Goal: Check status: Check status

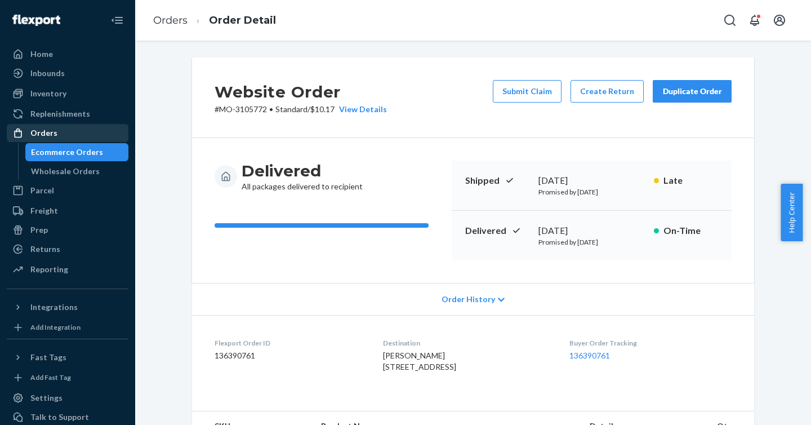
scroll to position [17, 0]
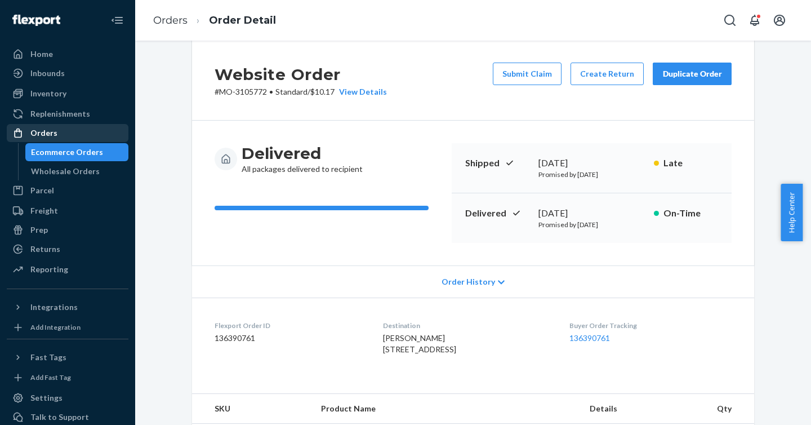
click at [68, 127] on div "Orders" at bounding box center [67, 133] width 119 height 16
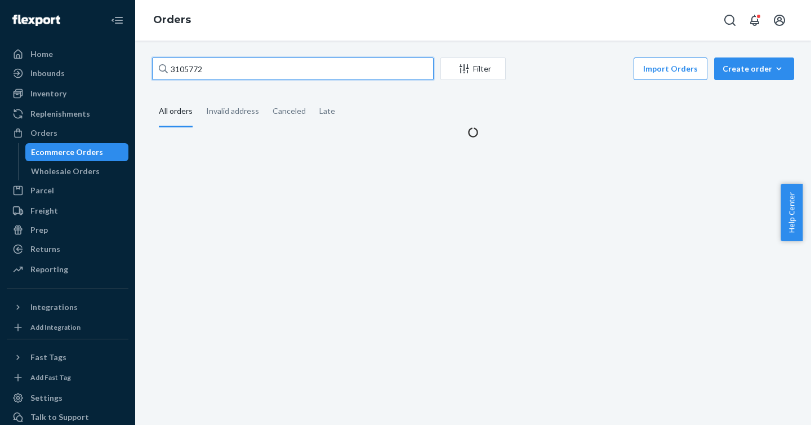
drag, startPoint x: 251, startPoint y: 67, endPoint x: 139, endPoint y: 69, distance: 112.2
click at [139, 69] on div "3105772 Filter Import Orders Create order Ecommerce order Removal order All ord…" at bounding box center [473, 233] width 676 height 384
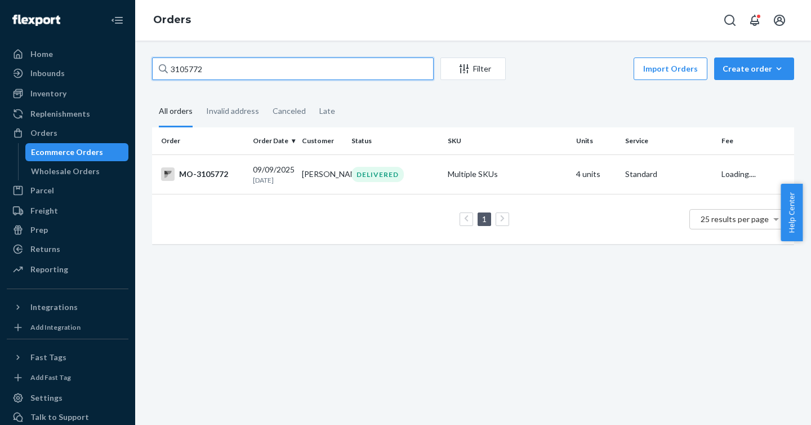
paste input "2996543"
type input "2996543"
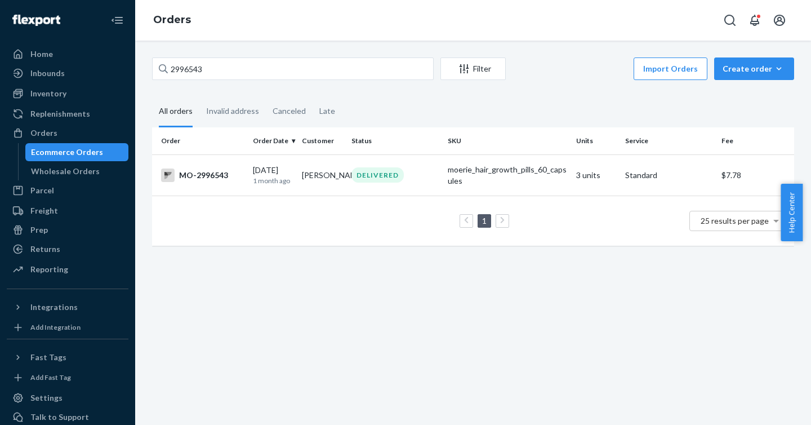
drag, startPoint x: 210, startPoint y: 180, endPoint x: 380, endPoint y: 90, distance: 192.8
click at [210, 180] on div "MO-2996543" at bounding box center [202, 175] width 83 height 14
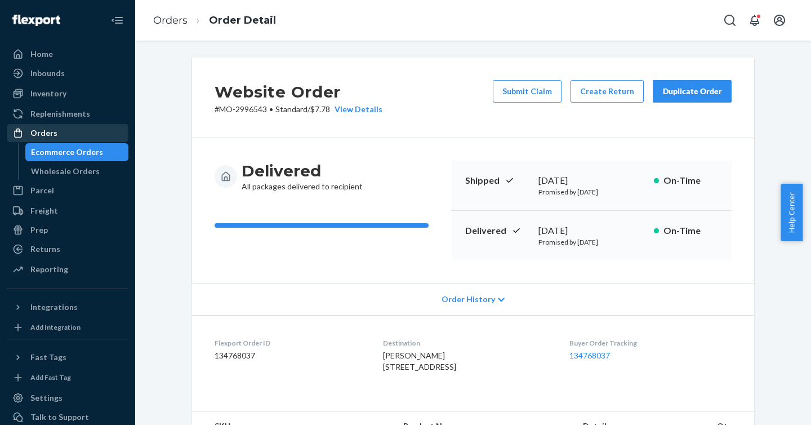
click at [37, 133] on div "Orders" at bounding box center [43, 132] width 27 height 11
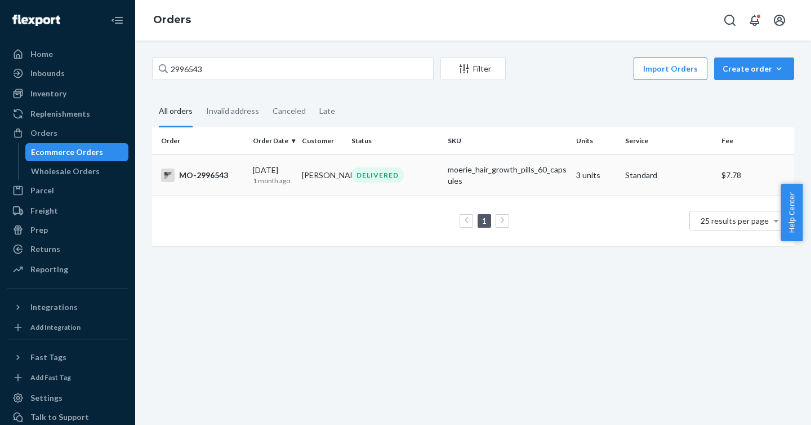
click at [175, 174] on div "MO-2996543" at bounding box center [202, 175] width 83 height 14
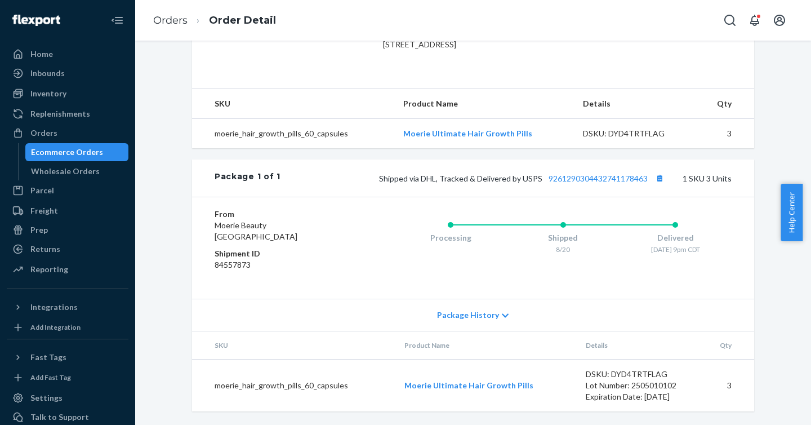
scroll to position [345, 0]
click at [478, 317] on span "Package History" at bounding box center [468, 314] width 62 height 11
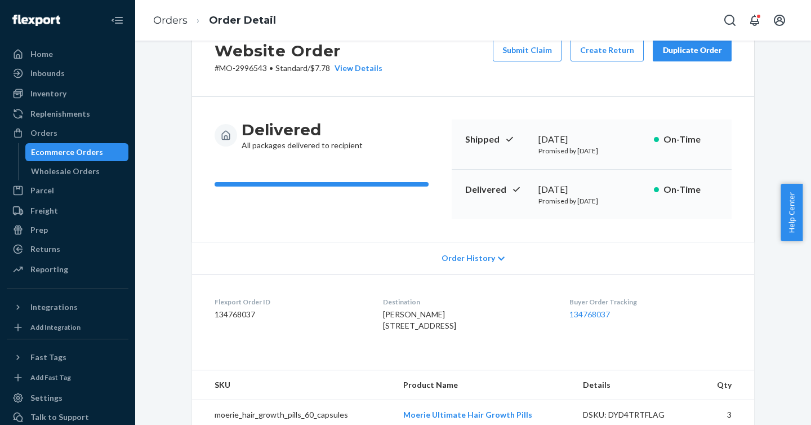
scroll to position [0, 0]
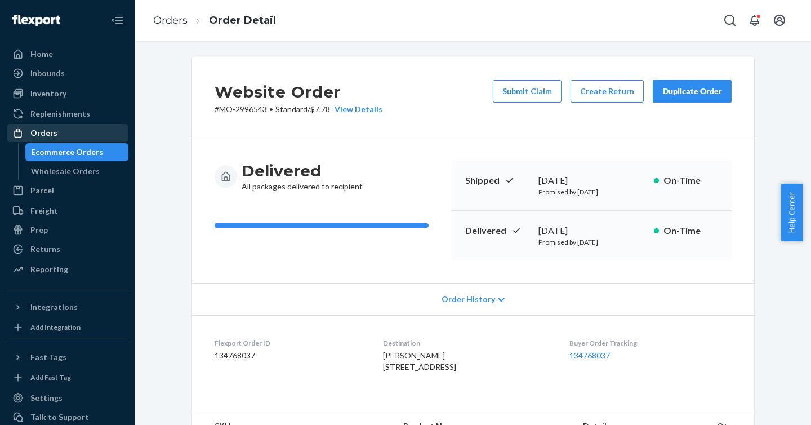
click at [72, 134] on div "Orders" at bounding box center [67, 133] width 119 height 16
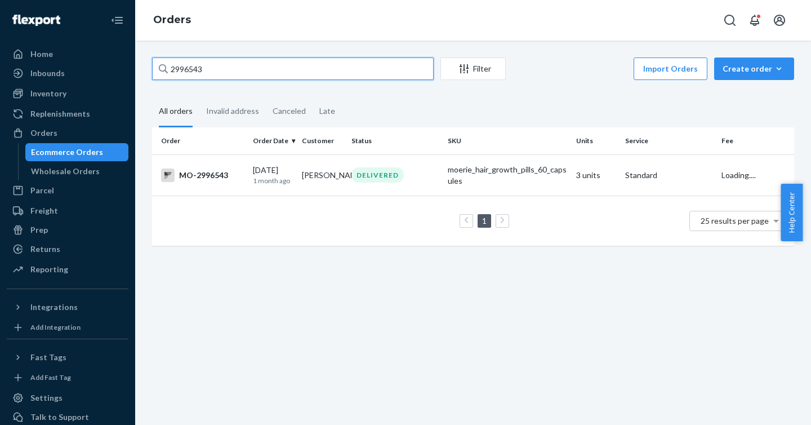
drag, startPoint x: 248, startPoint y: 72, endPoint x: 162, endPoint y: 64, distance: 86.6
click at [162, 64] on div "2996543" at bounding box center [293, 68] width 282 height 23
paste input "2994074"
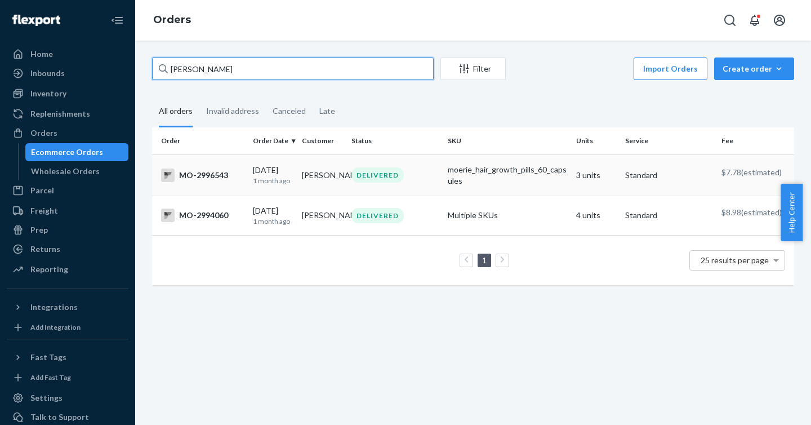
type input "[PERSON_NAME]"
click at [201, 216] on div "MO-2994060" at bounding box center [202, 215] width 83 height 14
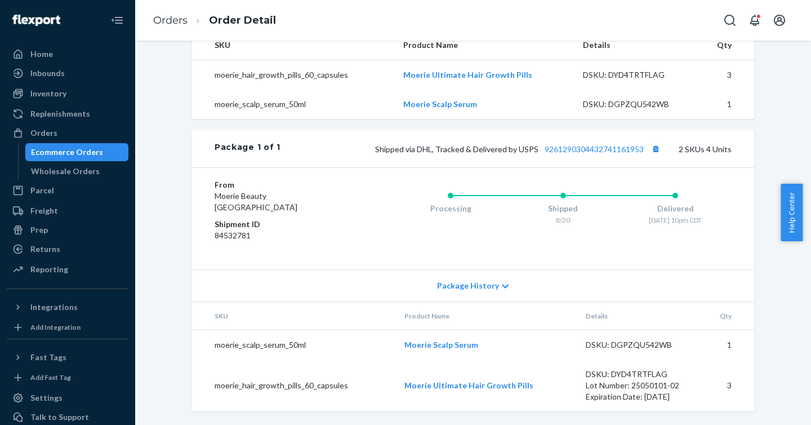
scroll to position [380, 0]
